Goal: Navigation & Orientation: Find specific page/section

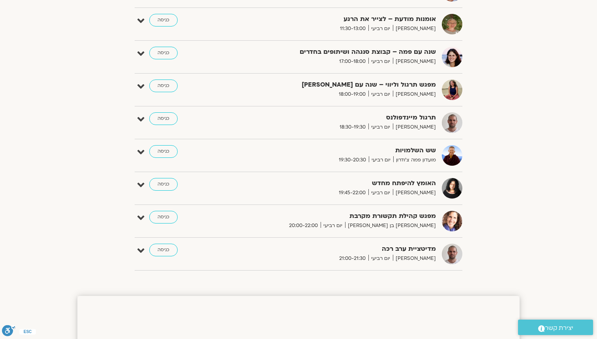
scroll to position [375, 0]
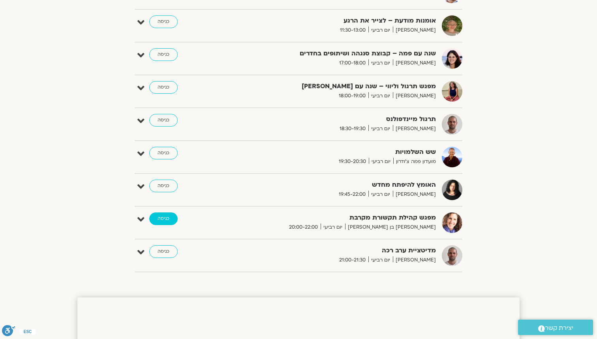
click at [171, 216] on link "כניסה" at bounding box center [163, 218] width 28 height 13
click at [155, 217] on link "כניסה" at bounding box center [163, 218] width 28 height 13
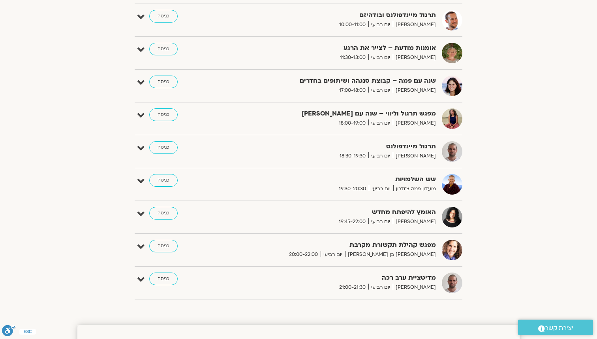
scroll to position [512, 0]
click at [172, 243] on link "כניסה" at bounding box center [163, 245] width 28 height 13
click at [154, 243] on link "כניסה" at bounding box center [163, 245] width 28 height 13
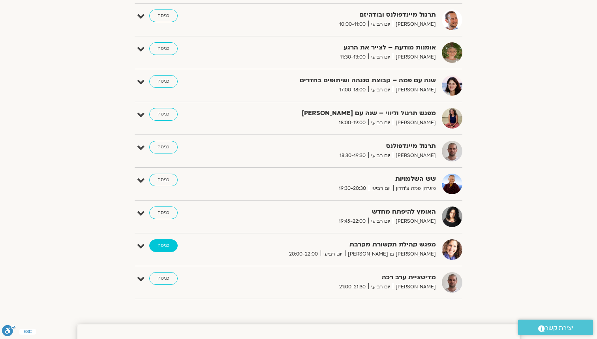
click at [154, 248] on link "כניסה" at bounding box center [163, 245] width 28 height 13
